Goal: Information Seeking & Learning: Learn about a topic

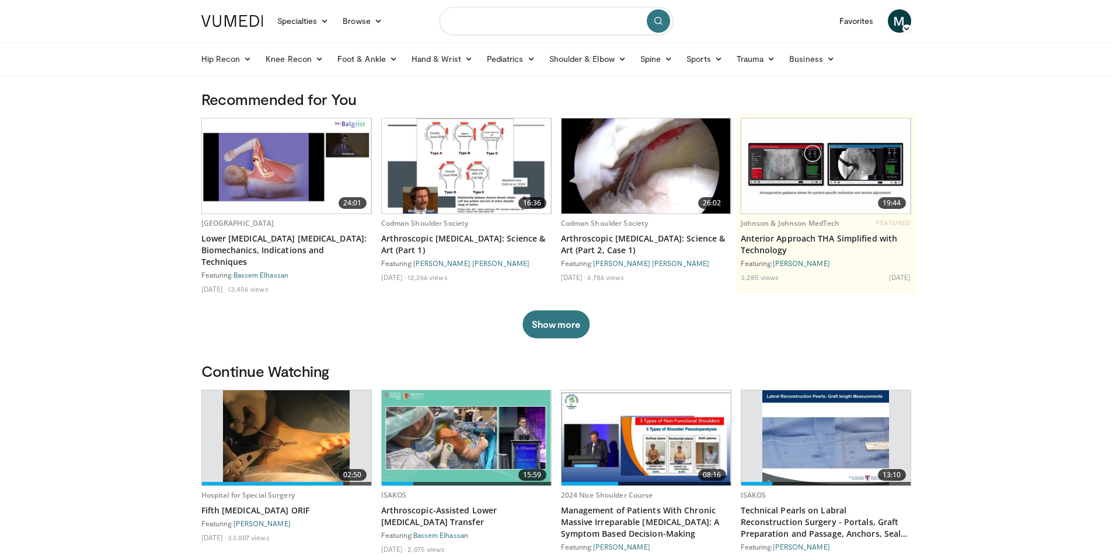
click at [525, 30] on input "Search topics, interventions" at bounding box center [556, 21] width 233 height 28
type input "**********"
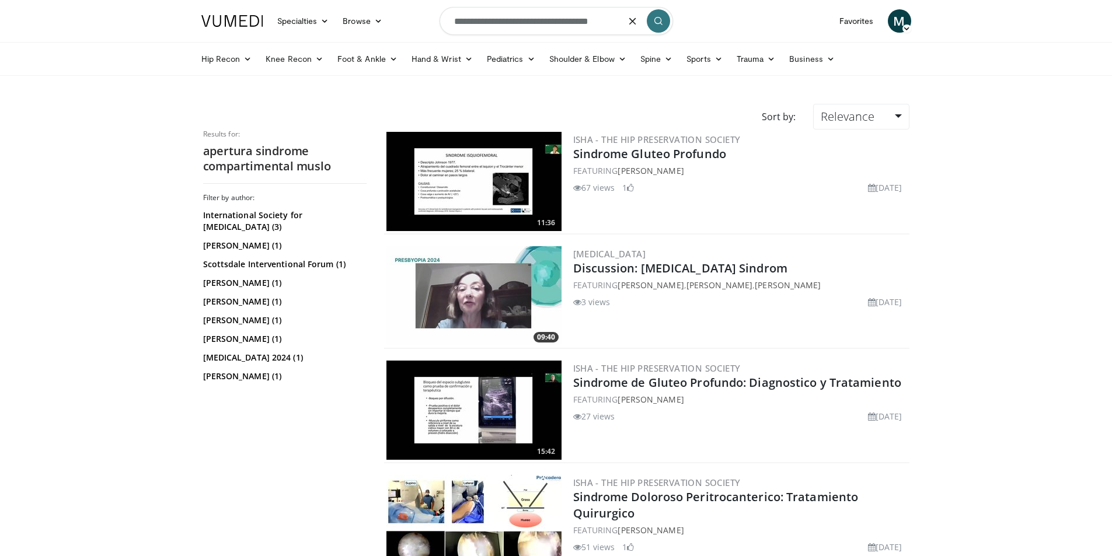
drag, startPoint x: 489, startPoint y: 26, endPoint x: 353, endPoint y: 40, distance: 136.7
click at [353, 41] on nav "Specialties Adult & Family Medicine Allergy, Asthma, Immunology Anesthesiology …" at bounding box center [556, 21] width 724 height 42
type input "**********"
drag, startPoint x: 593, startPoint y: 25, endPoint x: 569, endPoint y: 25, distance: 23.9
click at [569, 25] on input "**********" at bounding box center [556, 21] width 233 height 28
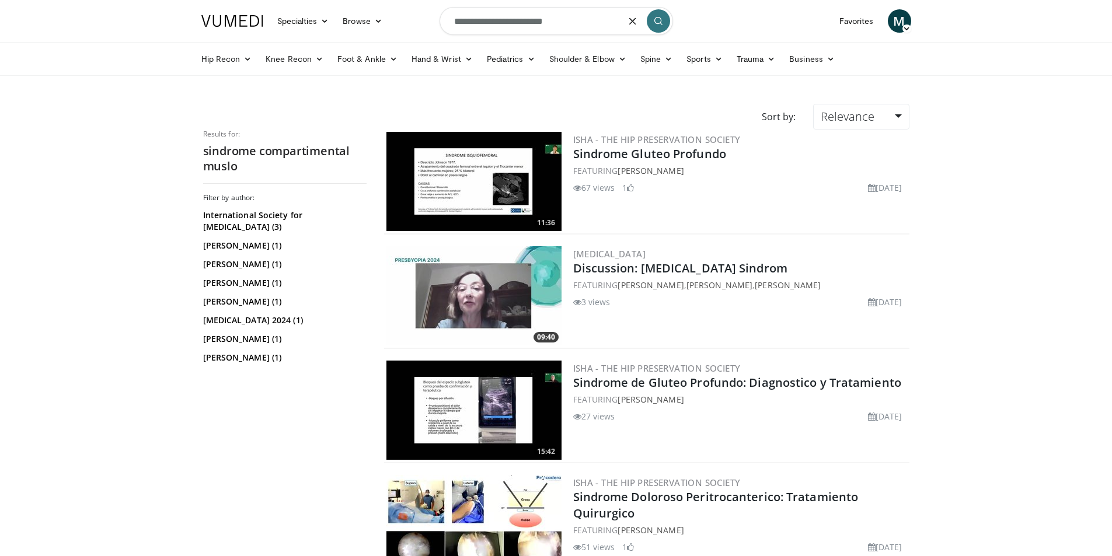
type input "**********"
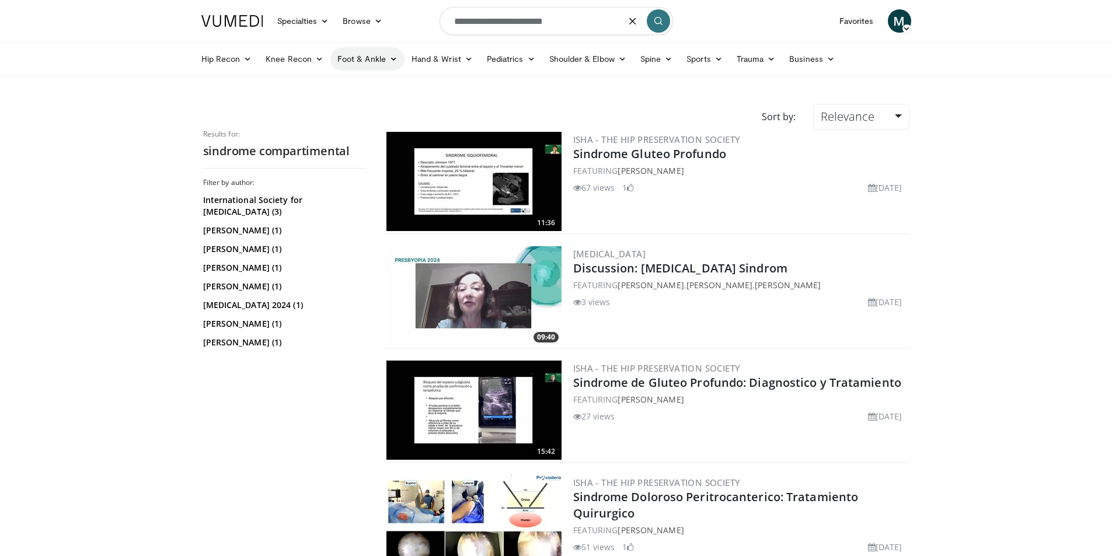
drag, startPoint x: 429, startPoint y: 41, endPoint x: 391, endPoint y: 48, distance: 38.5
click at [391, 48] on header "Specialties Adult & Family Medicine Allergy, Asthma, Immunology Anesthesiology …" at bounding box center [556, 38] width 1112 height 76
paste input "***"
type input "**********"
click at [653, 25] on button "submit" at bounding box center [658, 20] width 23 height 23
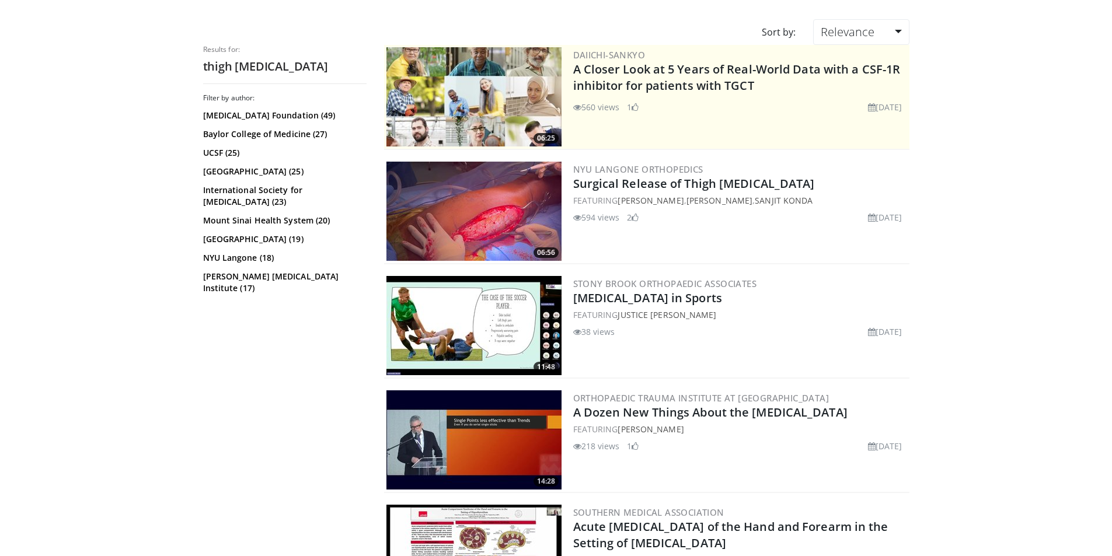
scroll to position [58, 0]
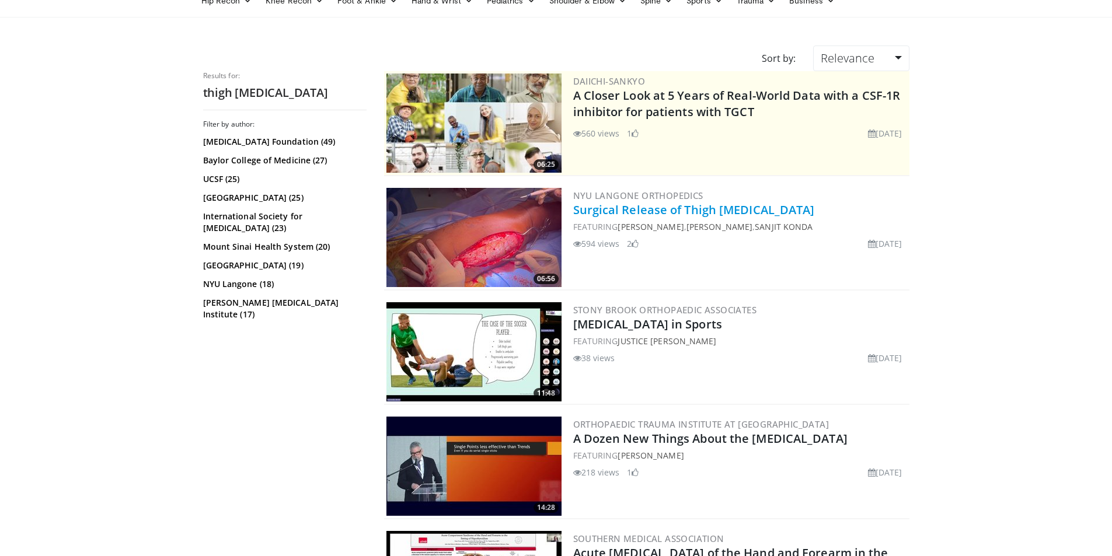
click at [710, 215] on link "Surgical Release of Thigh [MEDICAL_DATA]" at bounding box center [694, 210] width 242 height 16
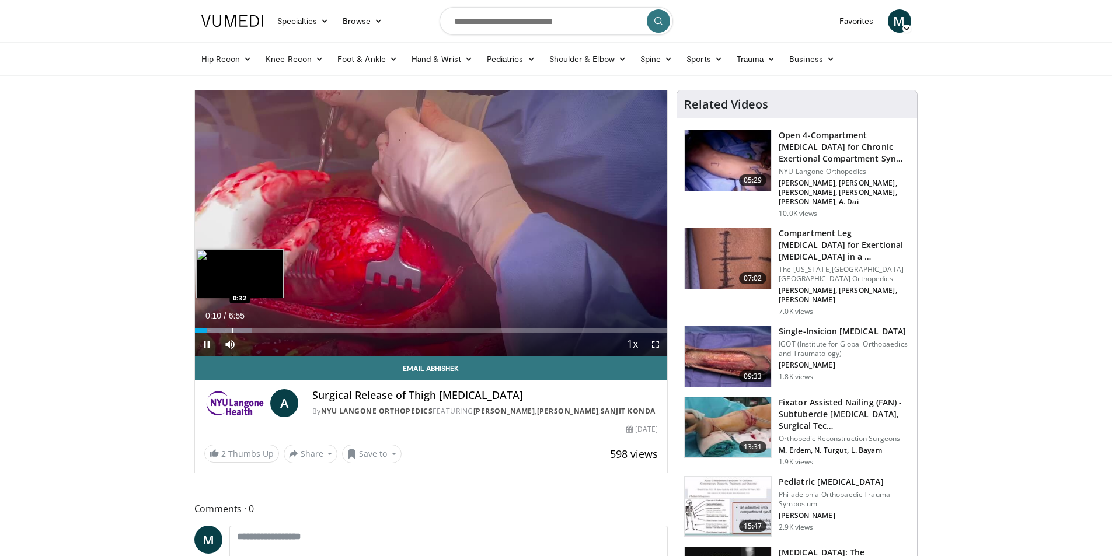
click at [233, 330] on div "Progress Bar" at bounding box center [232, 330] width 1 height 5
click at [251, 329] on div "Progress Bar" at bounding box center [250, 330] width 1 height 5
click at [281, 330] on div "Progress Bar" at bounding box center [280, 330] width 1 height 5
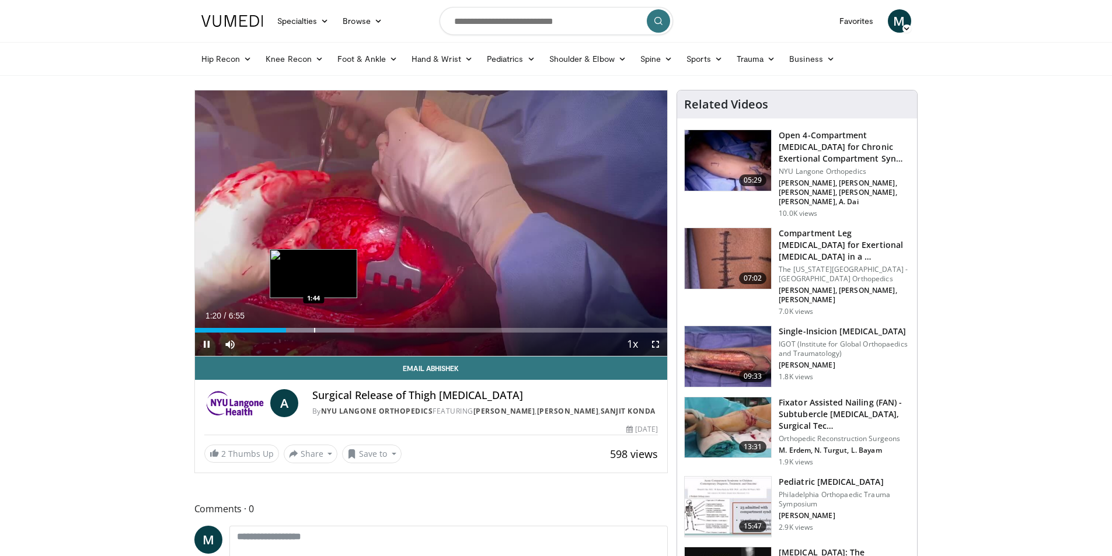
click at [313, 326] on div "Loaded : 33.77% 1:20 1:44" at bounding box center [431, 327] width 473 height 11
click at [343, 329] on div "Progress Bar" at bounding box center [343, 330] width 1 height 5
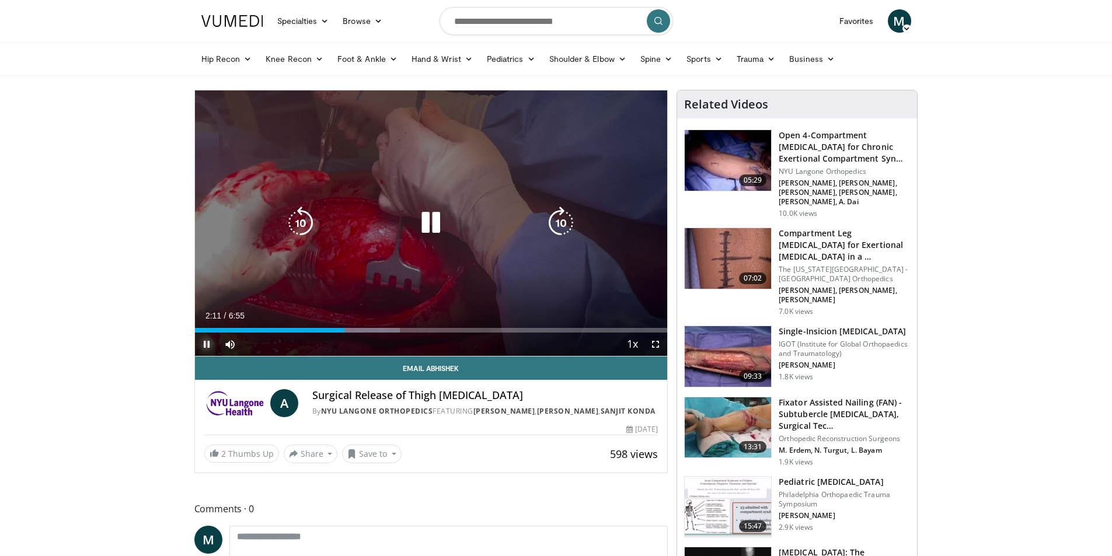
click at [208, 346] on span "Video Player" at bounding box center [206, 344] width 23 height 23
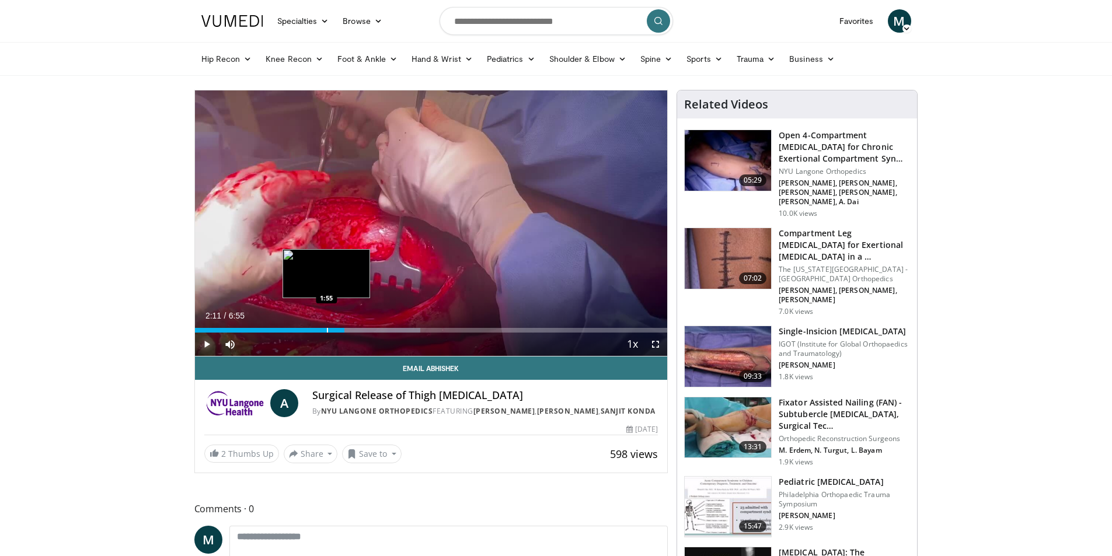
click at [327, 332] on div "Progress Bar" at bounding box center [327, 330] width 1 height 5
click at [323, 330] on div "Progress Bar" at bounding box center [323, 330] width 1 height 5
click at [208, 342] on span "Video Player" at bounding box center [206, 344] width 23 height 23
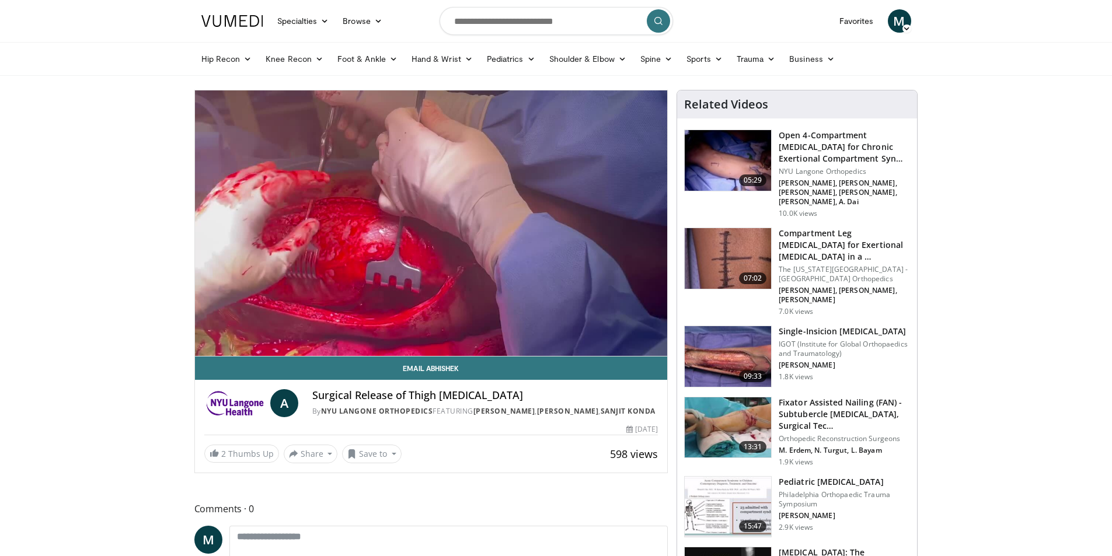
click at [208, 342] on video-js "**********" at bounding box center [431, 223] width 473 height 266
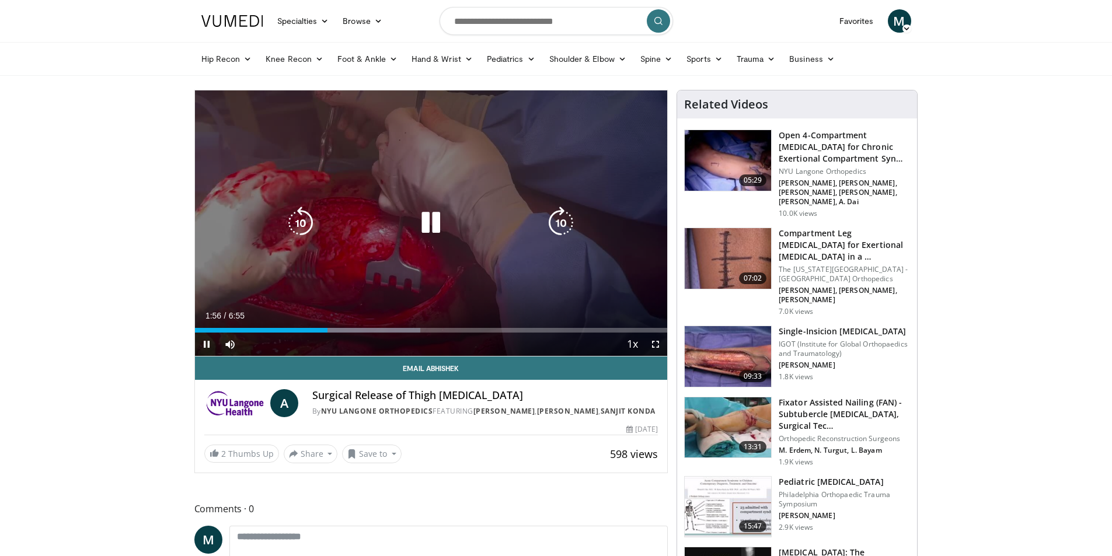
click at [322, 329] on div "10 seconds Tap to unmute" at bounding box center [431, 223] width 473 height 266
click at [205, 340] on span "Video Player" at bounding box center [206, 344] width 23 height 23
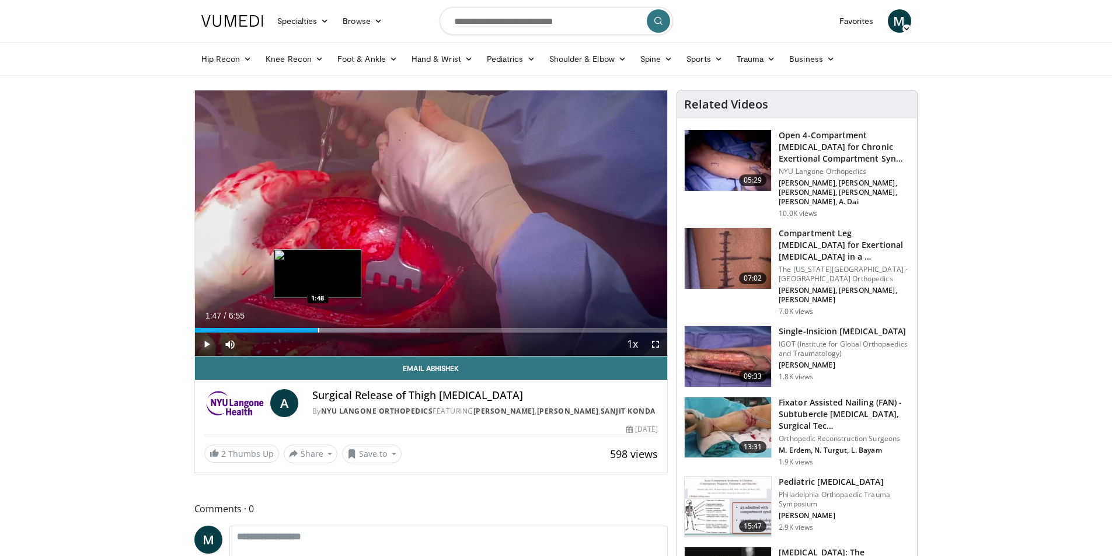
click at [318, 331] on div "Progress Bar" at bounding box center [318, 330] width 1 height 5
click at [208, 346] on span "Video Player" at bounding box center [206, 344] width 23 height 23
click at [208, 347] on span "Video Player" at bounding box center [206, 344] width 23 height 23
click at [205, 348] on span "Video Player" at bounding box center [206, 344] width 23 height 23
click at [204, 344] on span "Video Player" at bounding box center [206, 344] width 23 height 23
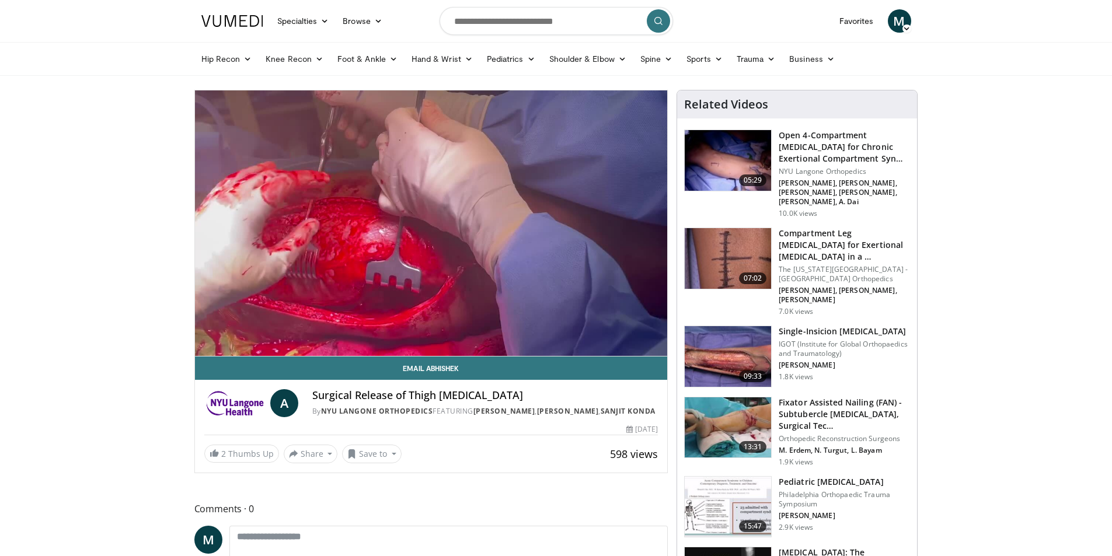
click at [205, 347] on video-js "**********" at bounding box center [431, 223] width 473 height 266
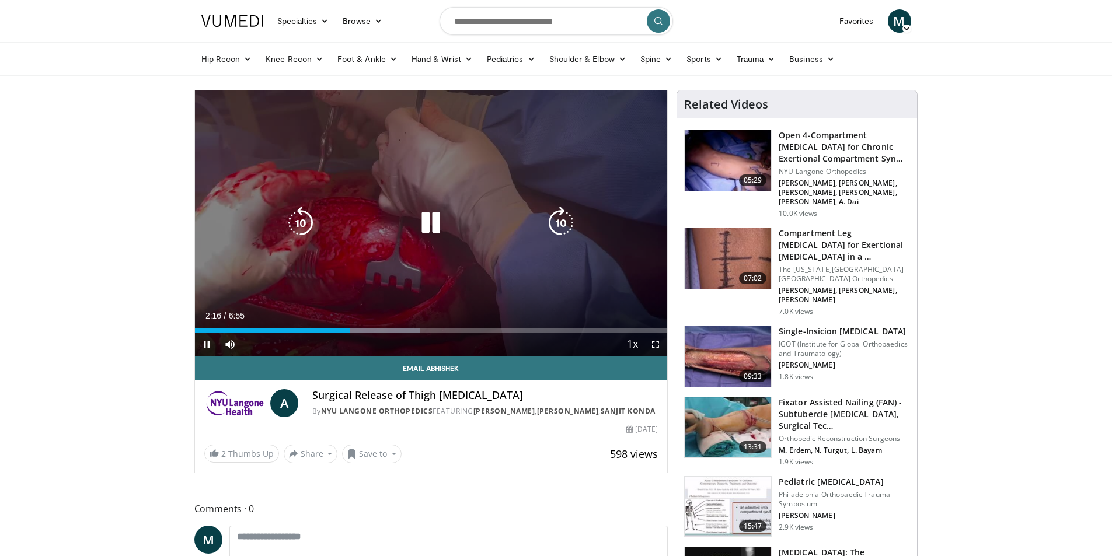
click at [208, 284] on div "10 seconds Tap to unmute" at bounding box center [431, 223] width 473 height 266
click at [222, 287] on div "10 seconds Tap to unmute" at bounding box center [431, 223] width 473 height 266
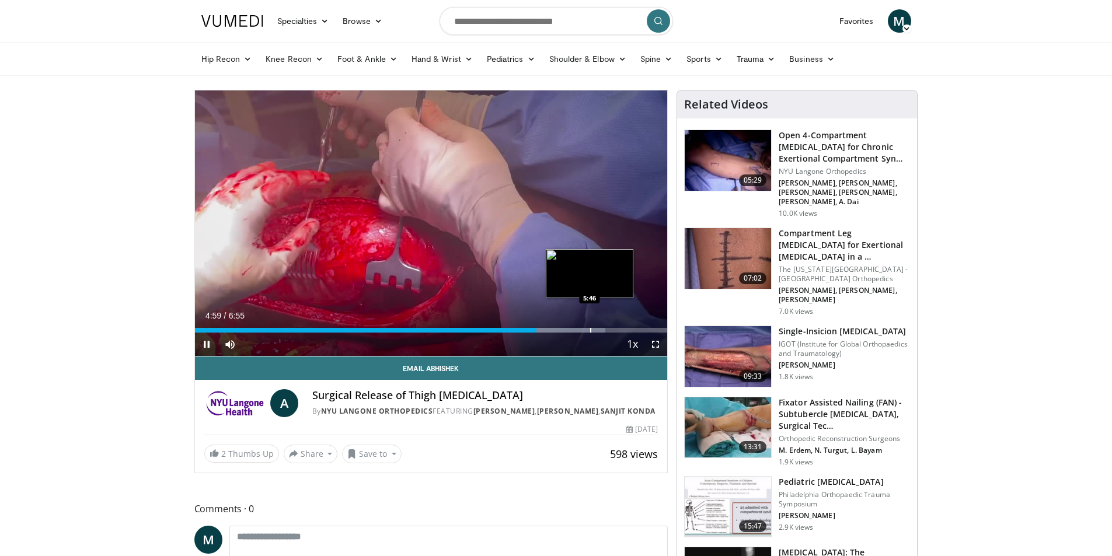
click at [590, 327] on div "Loaded : 86.83% 4:59 5:46" at bounding box center [431, 327] width 473 height 11
click at [618, 329] on div "Progress Bar" at bounding box center [618, 330] width 1 height 5
click at [639, 331] on div "Progress Bar" at bounding box center [639, 330] width 1 height 5
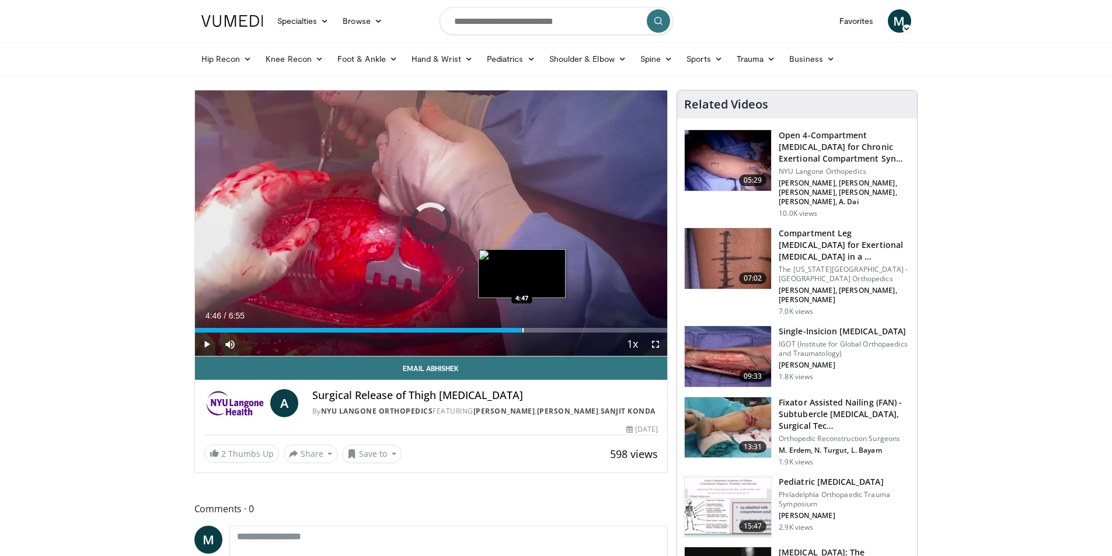
click at [522, 328] on div "Progress Bar" at bounding box center [522, 330] width 1 height 5
click at [500, 328] on div "Progress Bar" at bounding box center [500, 330] width 1 height 5
click at [508, 329] on div "Progress Bar" at bounding box center [508, 330] width 1 height 5
click at [517, 330] on div "Progress Bar" at bounding box center [517, 330] width 1 height 5
click at [525, 330] on div "Progress Bar" at bounding box center [525, 330] width 1 height 5
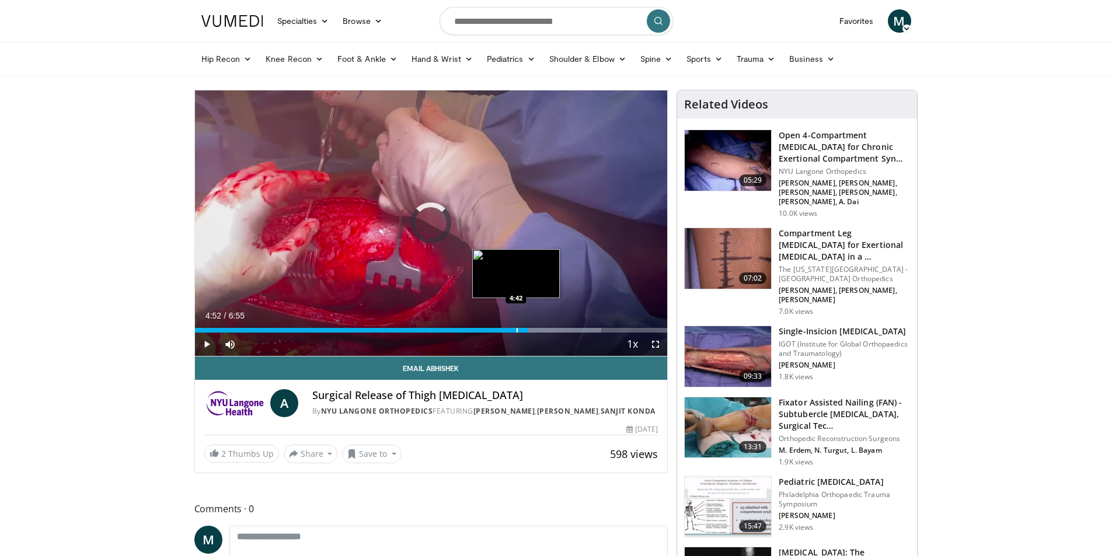
click at [517, 331] on div "Progress Bar" at bounding box center [517, 330] width 1 height 5
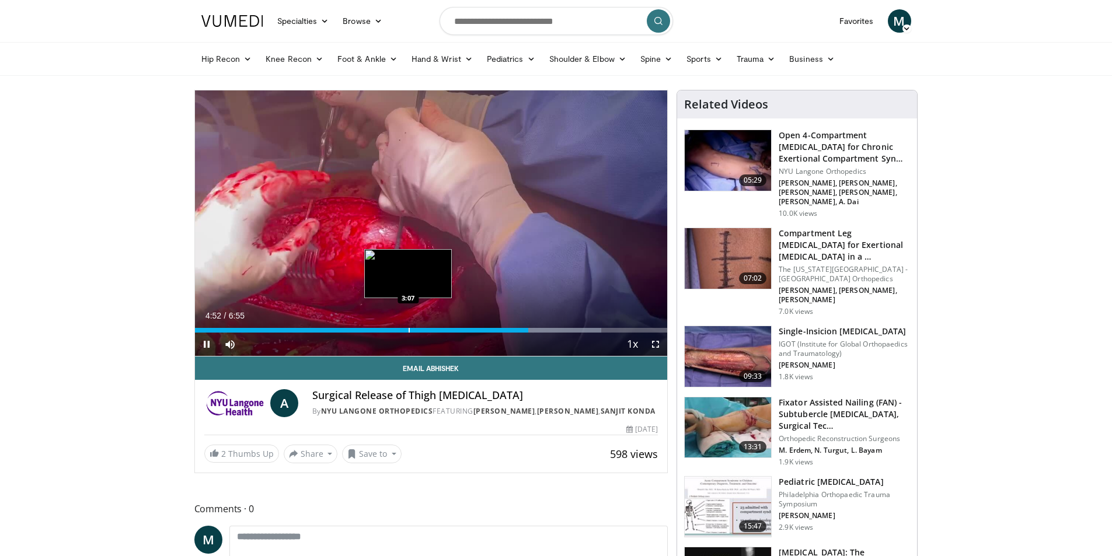
click at [409, 330] on div "Progress Bar" at bounding box center [409, 330] width 1 height 5
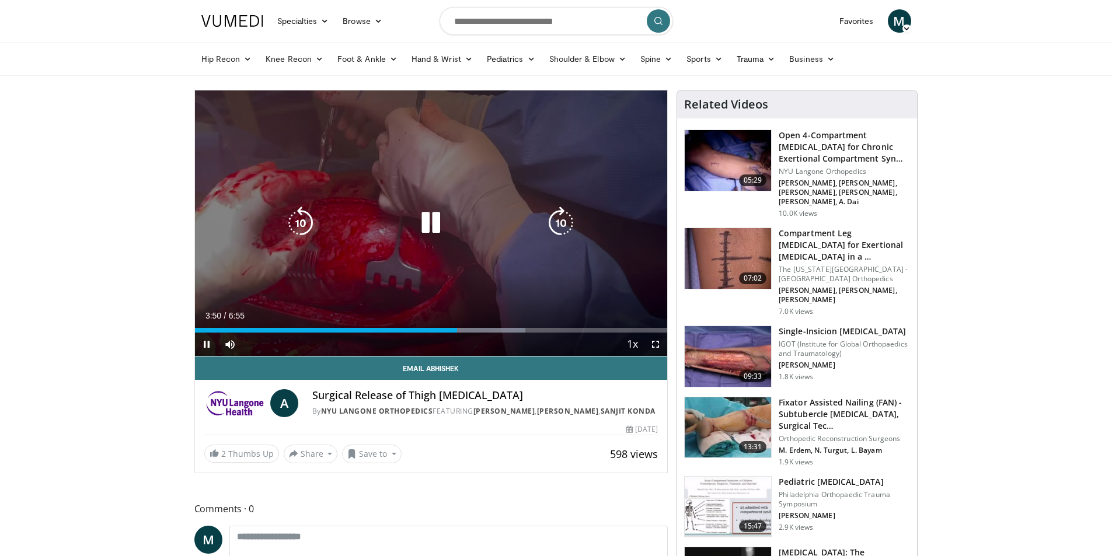
click at [0, 0] on div "Progress Bar" at bounding box center [0, 0] width 0 height 0
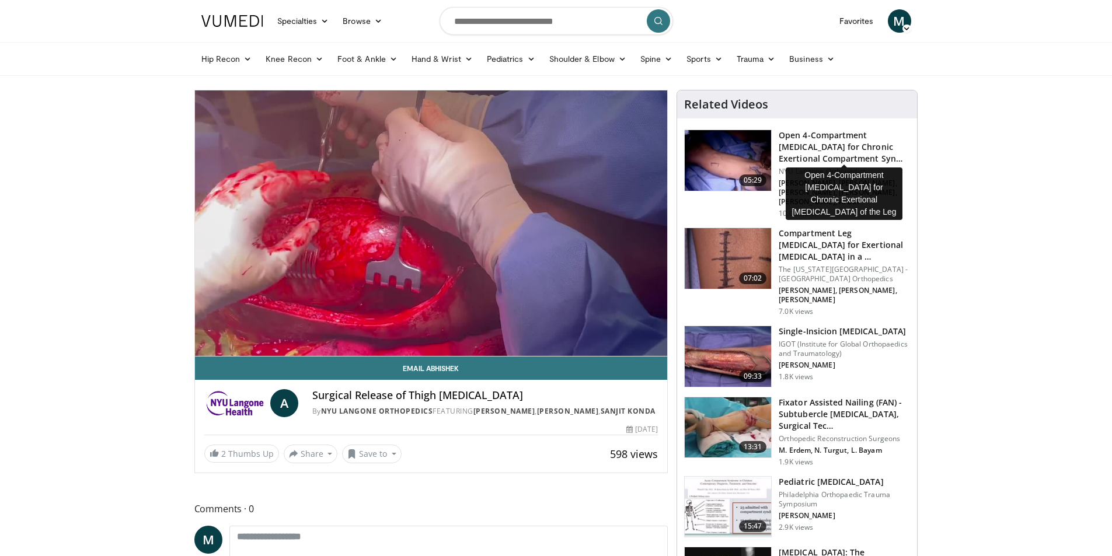
click at [844, 151] on h3 "Open 4-Compartment Fasciotomy for Chronic Exertional Compartment Syn…" at bounding box center [844, 147] width 131 height 35
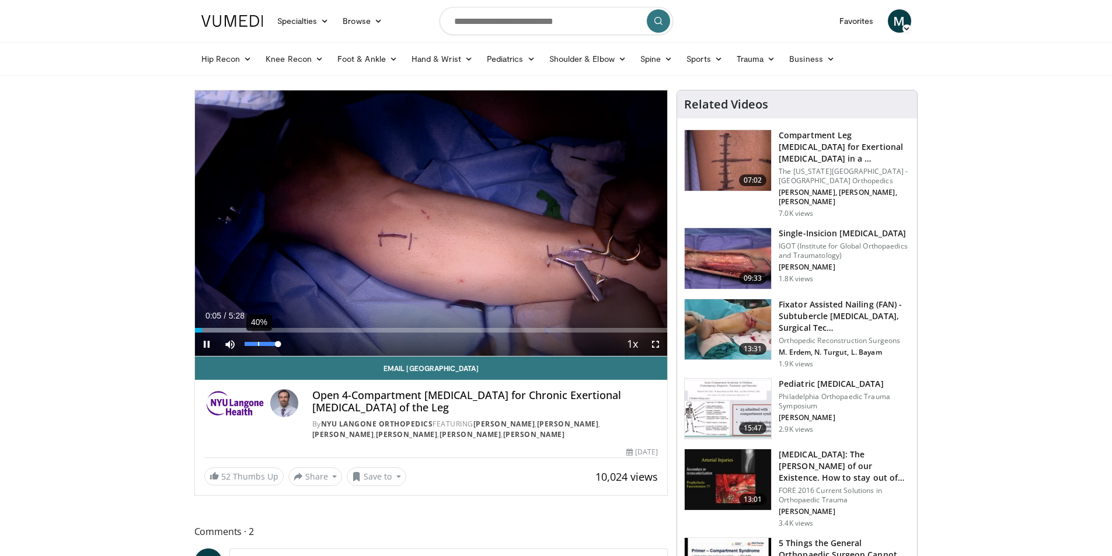
click at [258, 346] on div "40%" at bounding box center [261, 344] width 33 height 4
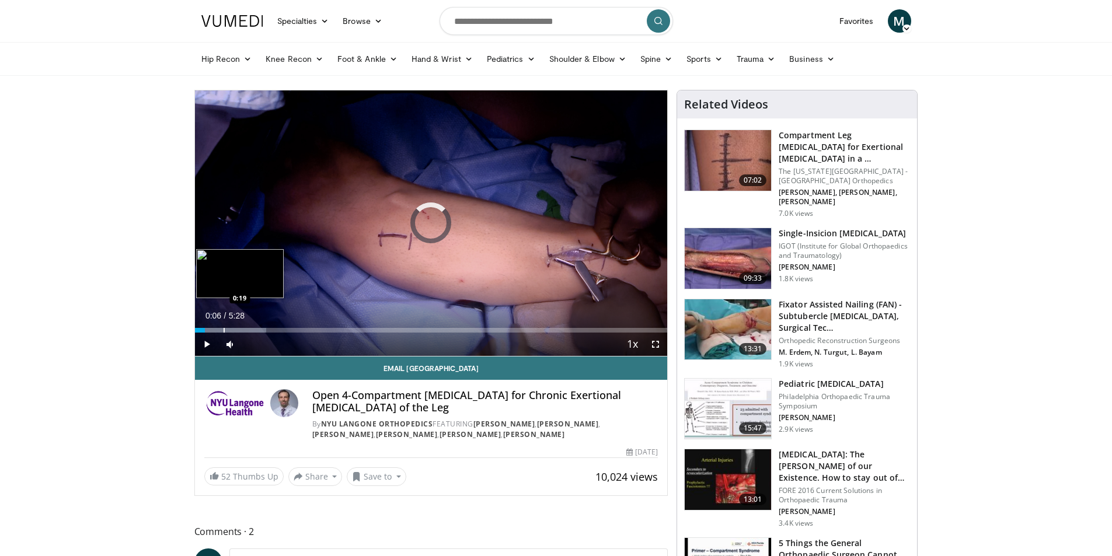
click at [224, 330] on div "Progress Bar" at bounding box center [224, 330] width 1 height 5
click at [259, 326] on div "Loaded : 21.31% 0:28 0:45" at bounding box center [431, 327] width 473 height 11
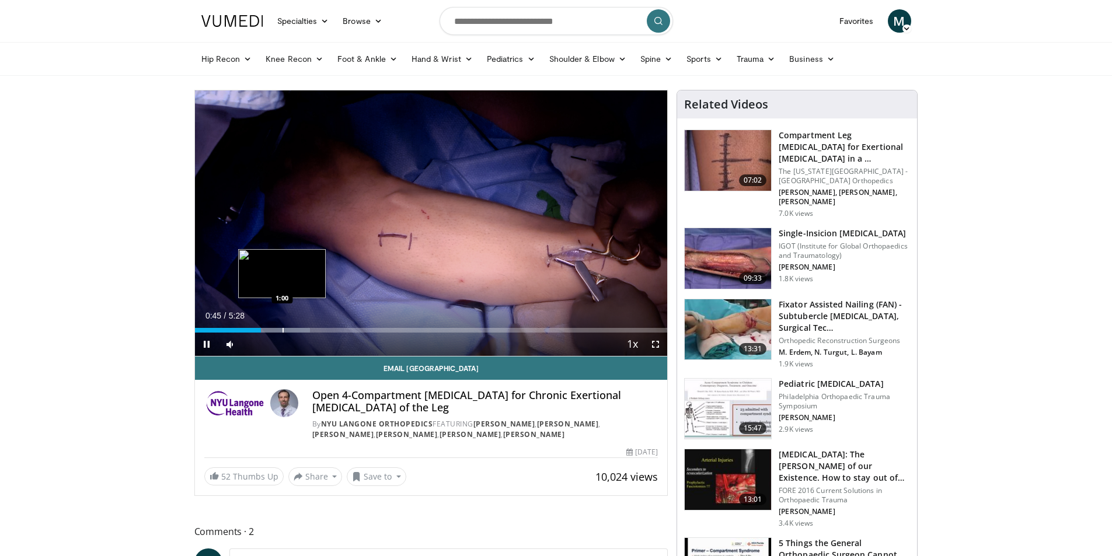
click at [284, 330] on div "Progress Bar" at bounding box center [283, 330] width 1 height 5
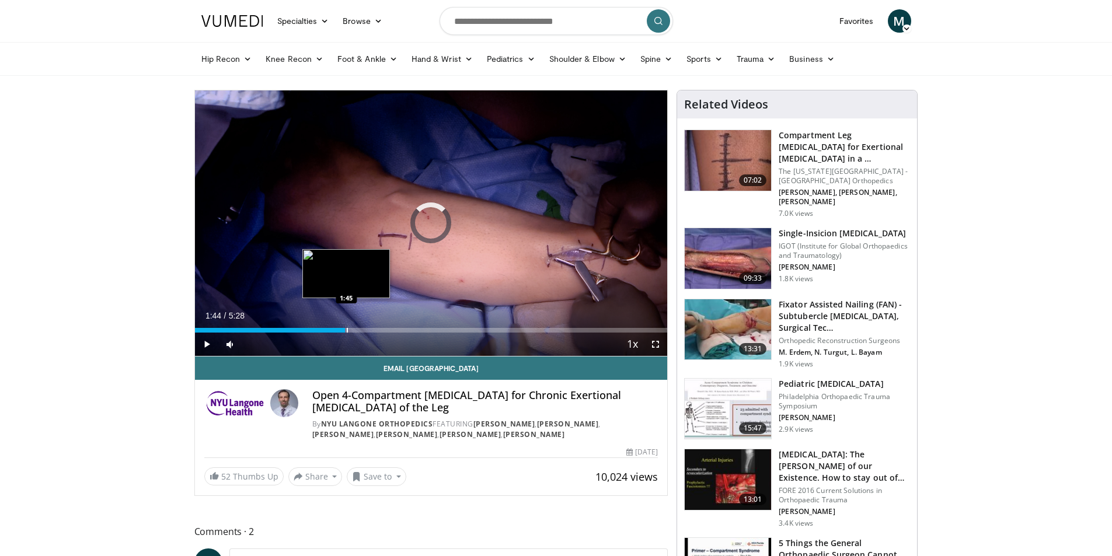
click at [345, 330] on div "Loaded : 24.35% 1:44 1:45" at bounding box center [431, 330] width 473 height 5
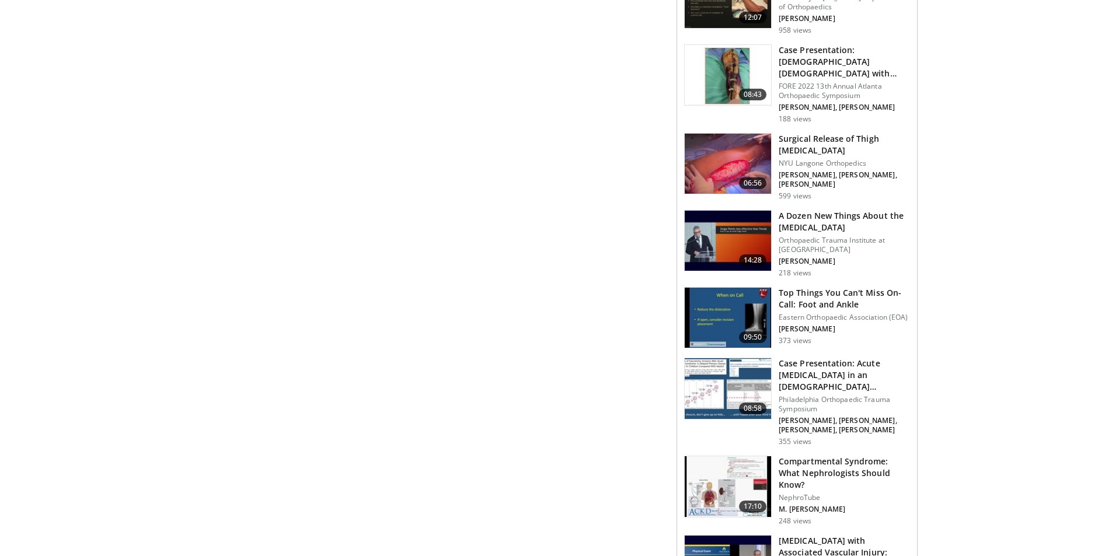
scroll to position [876, 0]
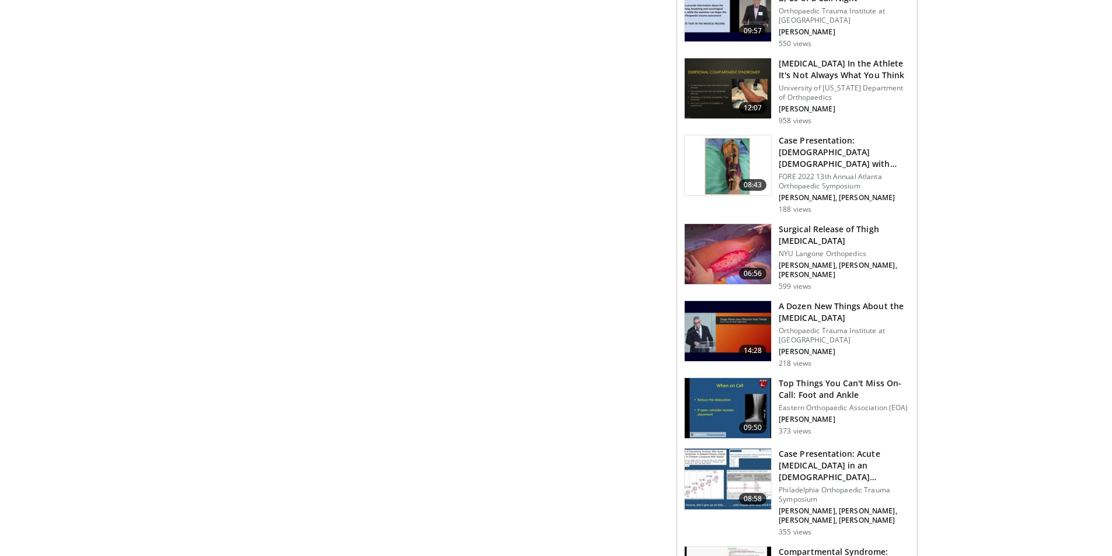
click at [830, 224] on h3 "Surgical Release of Thigh [MEDICAL_DATA]" at bounding box center [844, 235] width 131 height 23
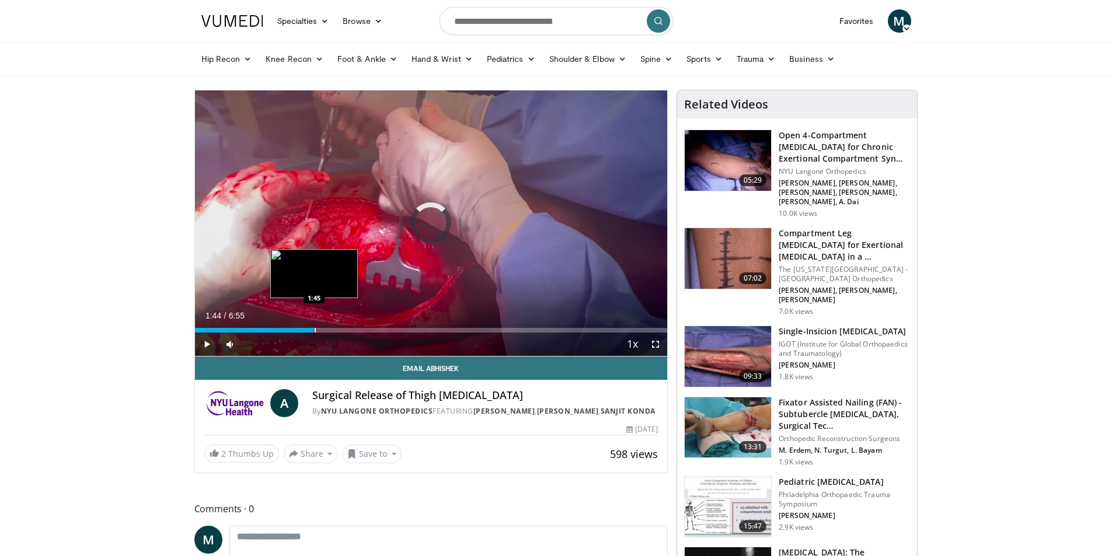
drag, startPoint x: 315, startPoint y: 329, endPoint x: 324, endPoint y: 329, distance: 9.3
click at [316, 329] on div "Progress Bar" at bounding box center [315, 330] width 1 height 5
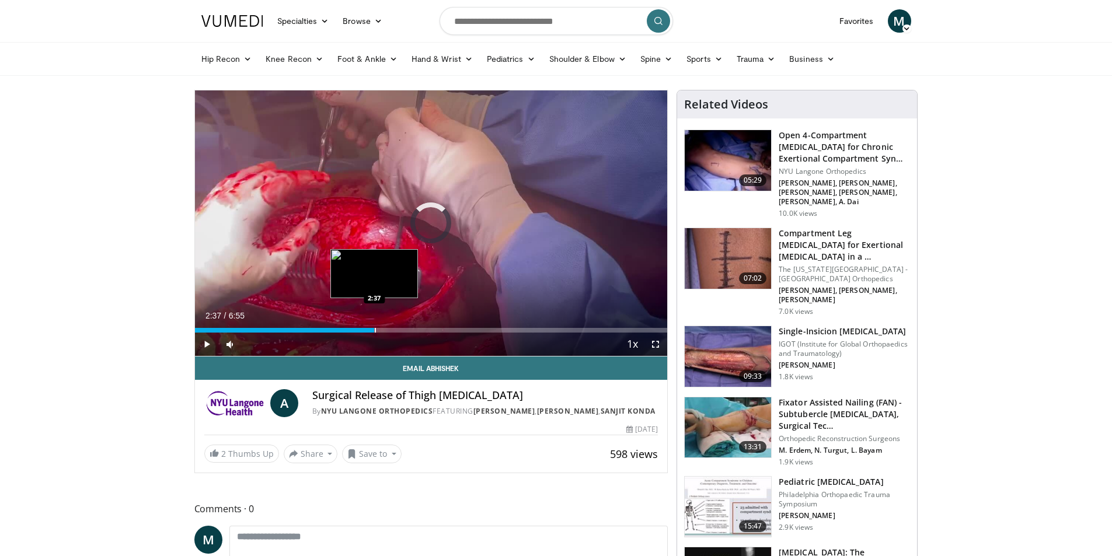
click at [375, 330] on div "Progress Bar" at bounding box center [375, 330] width 1 height 5
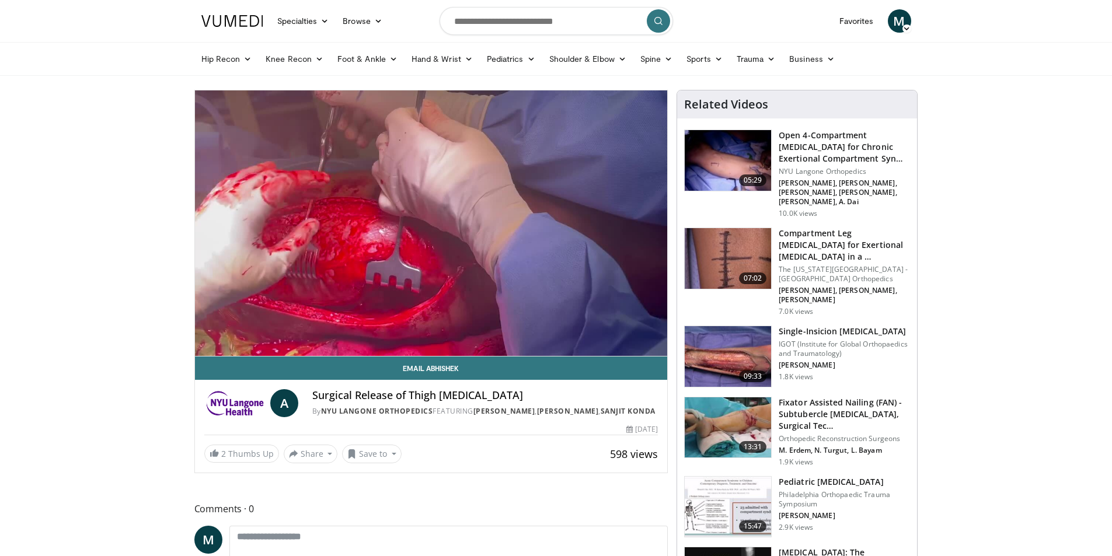
drag, startPoint x: 315, startPoint y: 396, endPoint x: 566, endPoint y: 398, distance: 251.0
click at [566, 398] on h4 "Surgical Release of Thigh [MEDICAL_DATA]" at bounding box center [485, 395] width 346 height 13
copy h4 "Surgical Release of Thigh [MEDICAL_DATA]"
click at [562, 19] on input "Search topics, interventions" at bounding box center [556, 21] width 233 height 28
paste input "**********"
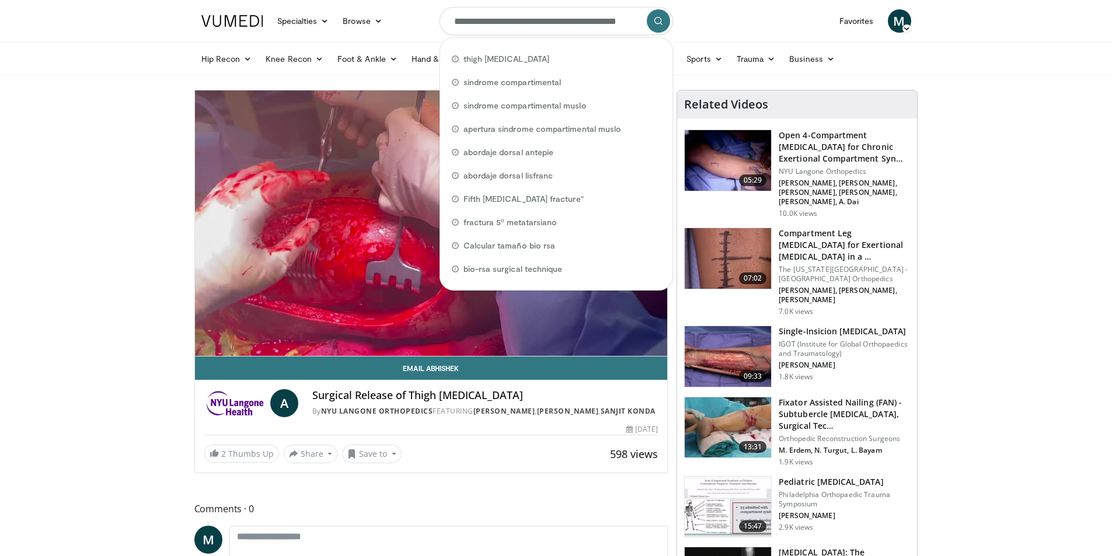
scroll to position [0, 40]
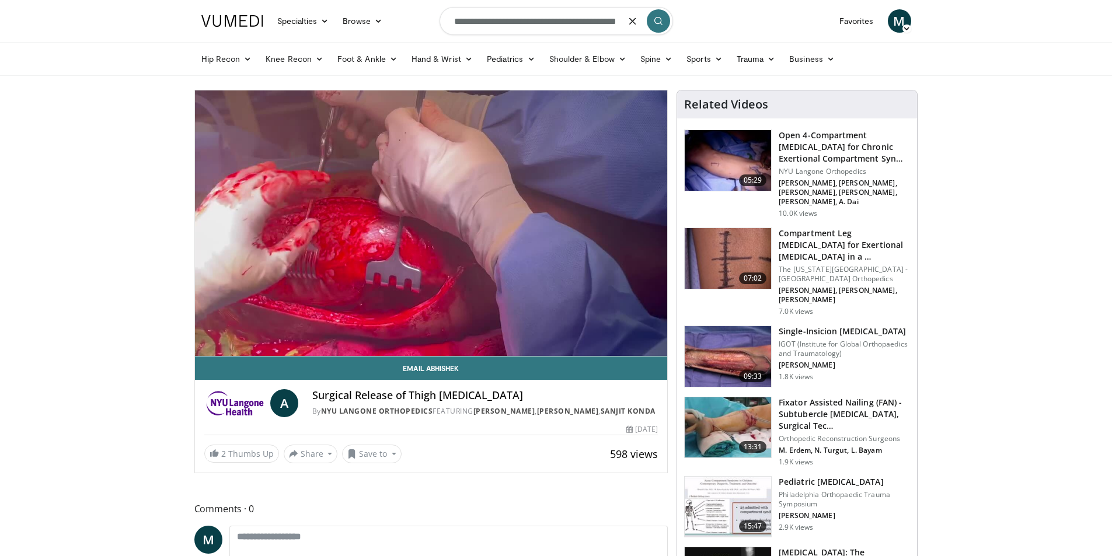
type input "**********"
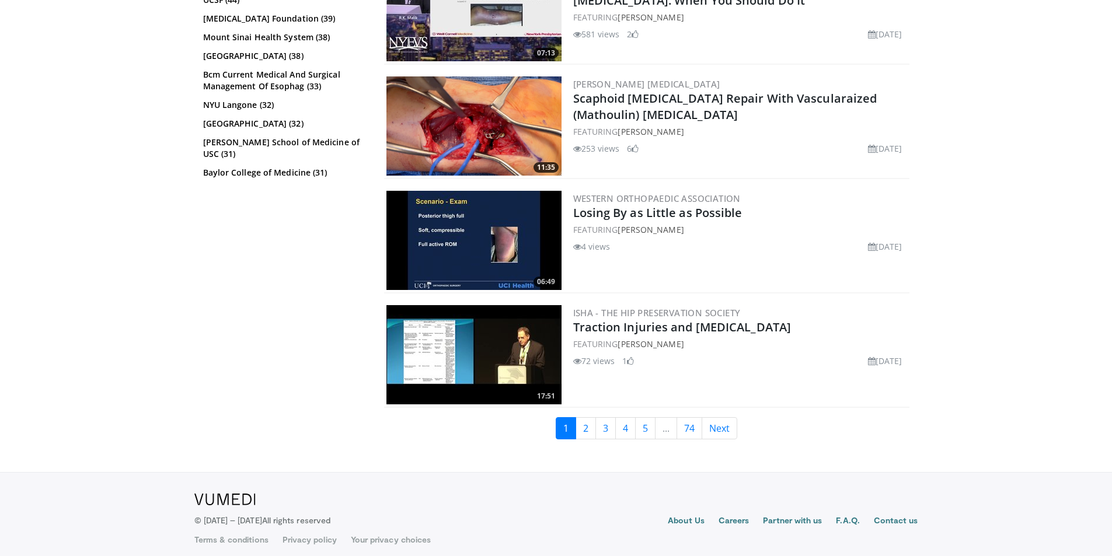
scroll to position [2809, 0]
